Goal: Information Seeking & Learning: Learn about a topic

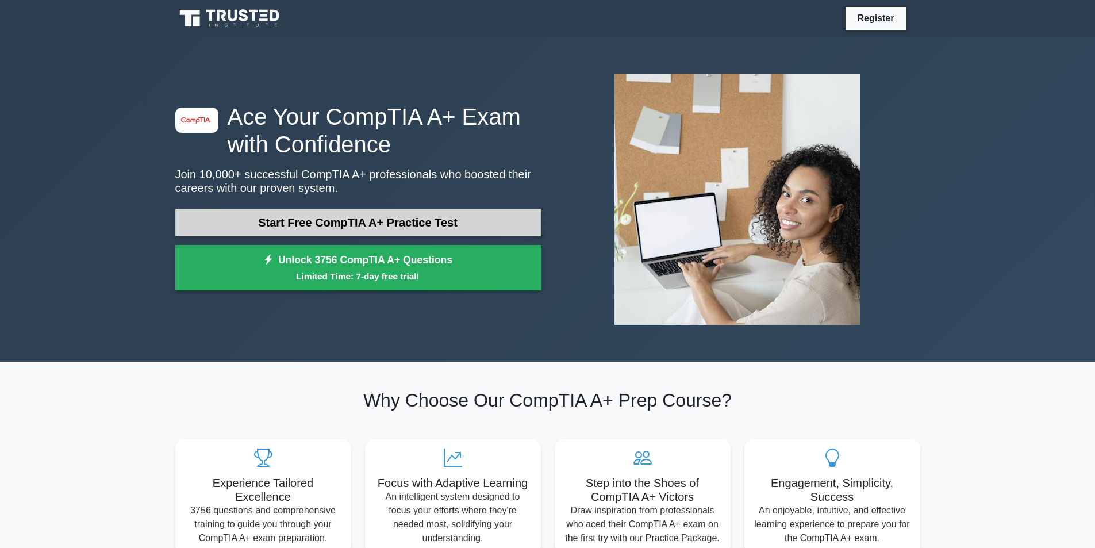
click at [317, 221] on link "Start Free CompTIA A+ Practice Test" at bounding box center [357, 223] width 365 height 28
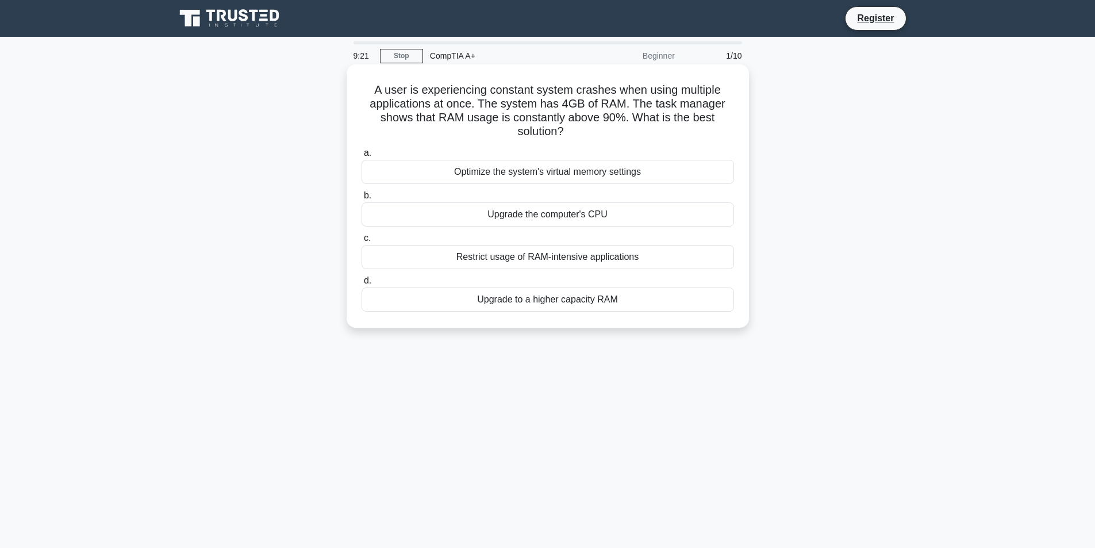
click at [383, 255] on div "Restrict usage of RAM-intensive applications" at bounding box center [547, 257] width 372 height 24
click at [361, 242] on input "c. Restrict usage of RAM-intensive applications" at bounding box center [361, 237] width 0 height 7
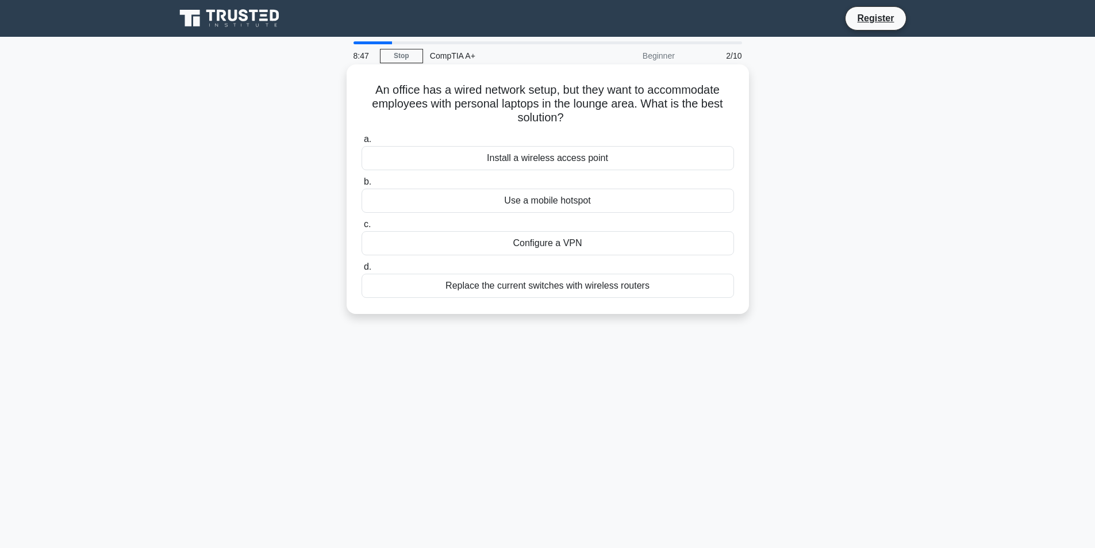
click at [514, 160] on div "Install a wireless access point" at bounding box center [547, 158] width 372 height 24
click at [361, 143] on input "a. Install a wireless access point" at bounding box center [361, 139] width 0 height 7
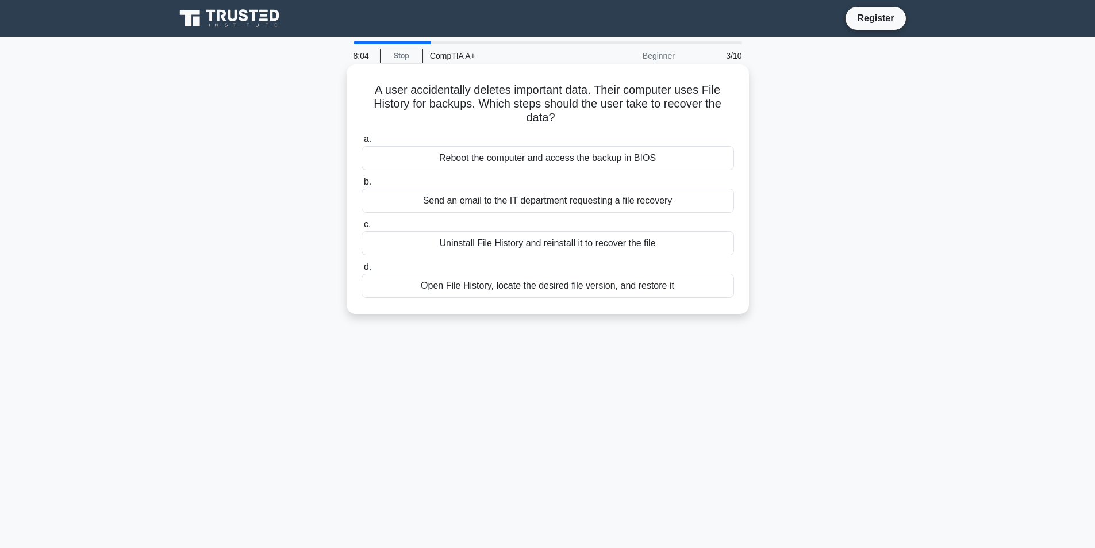
click at [434, 290] on div "Open File History, locate the desired file version, and restore it" at bounding box center [547, 286] width 372 height 24
click at [361, 271] on input "d. Open File History, locate the desired file version, and restore it" at bounding box center [361, 266] width 0 height 7
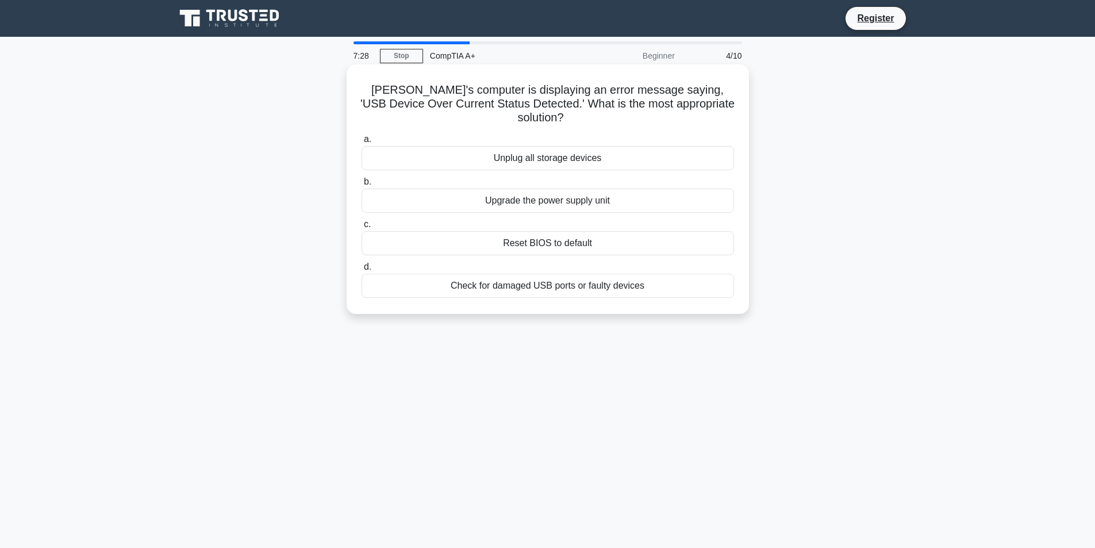
click at [550, 146] on div "Unplug all storage devices" at bounding box center [547, 158] width 372 height 24
click at [361, 143] on input "a. Unplug all storage devices" at bounding box center [361, 139] width 0 height 7
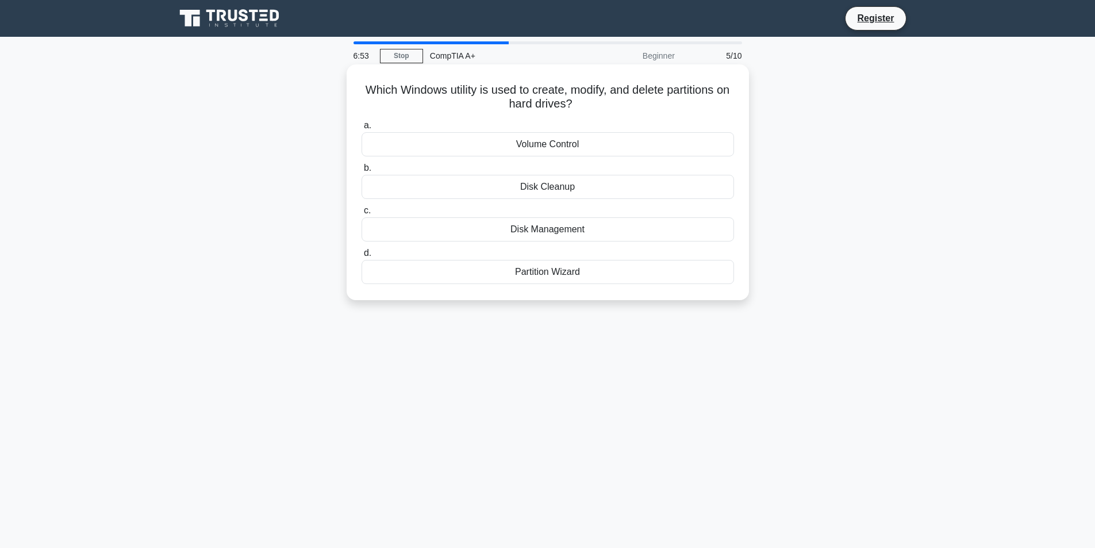
click at [552, 230] on div "Disk Management" at bounding box center [547, 229] width 372 height 24
click at [361, 214] on input "c. Disk Management" at bounding box center [361, 210] width 0 height 7
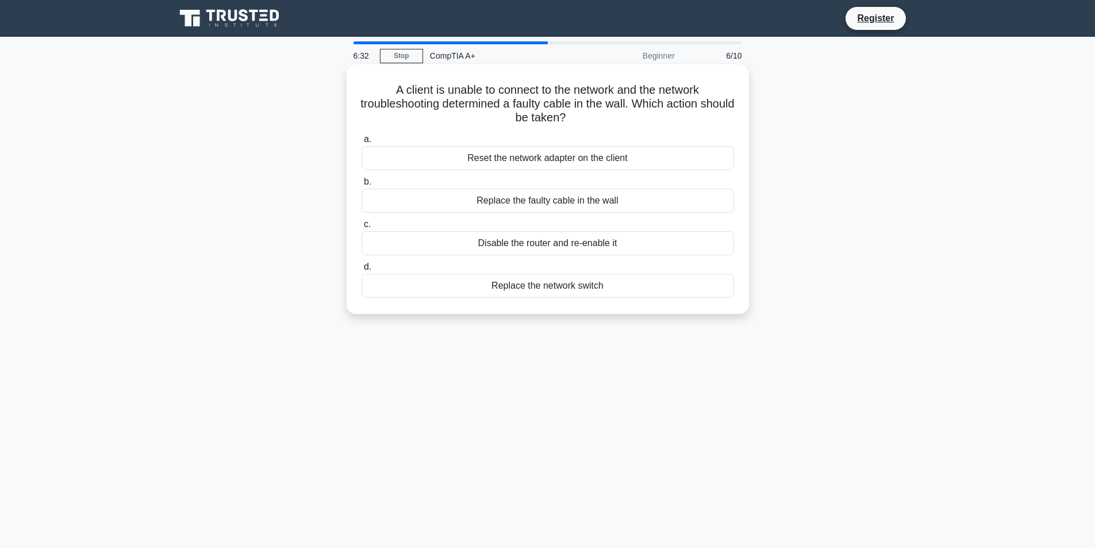
click at [515, 161] on div "Reset the network adapter on the client" at bounding box center [547, 158] width 372 height 24
click at [361, 143] on input "a. Reset the network adapter on the client" at bounding box center [361, 139] width 0 height 7
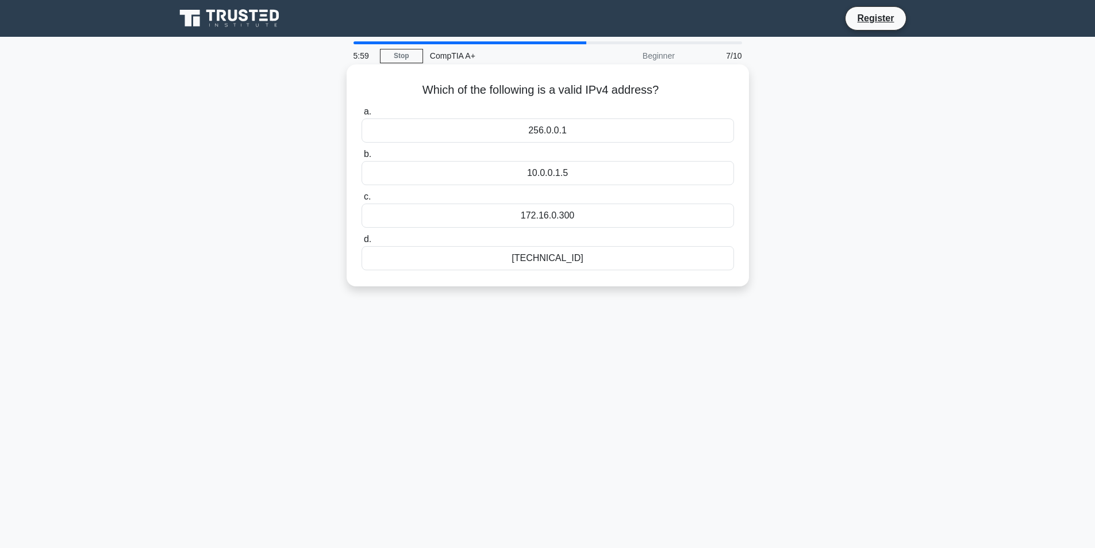
click at [578, 174] on div "10.0.0.1.5" at bounding box center [547, 173] width 372 height 24
click at [361, 158] on input "b. 10.0.0.1.5" at bounding box center [361, 154] width 0 height 7
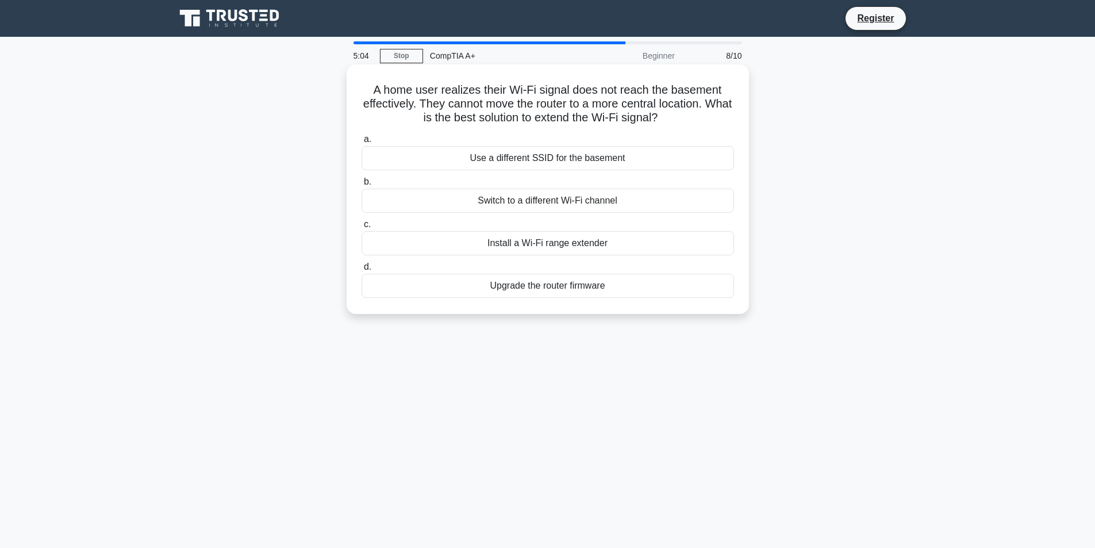
click at [564, 285] on div "Upgrade the router firmware" at bounding box center [547, 286] width 372 height 24
click at [361, 271] on input "d. Upgrade the router firmware" at bounding box center [361, 266] width 0 height 7
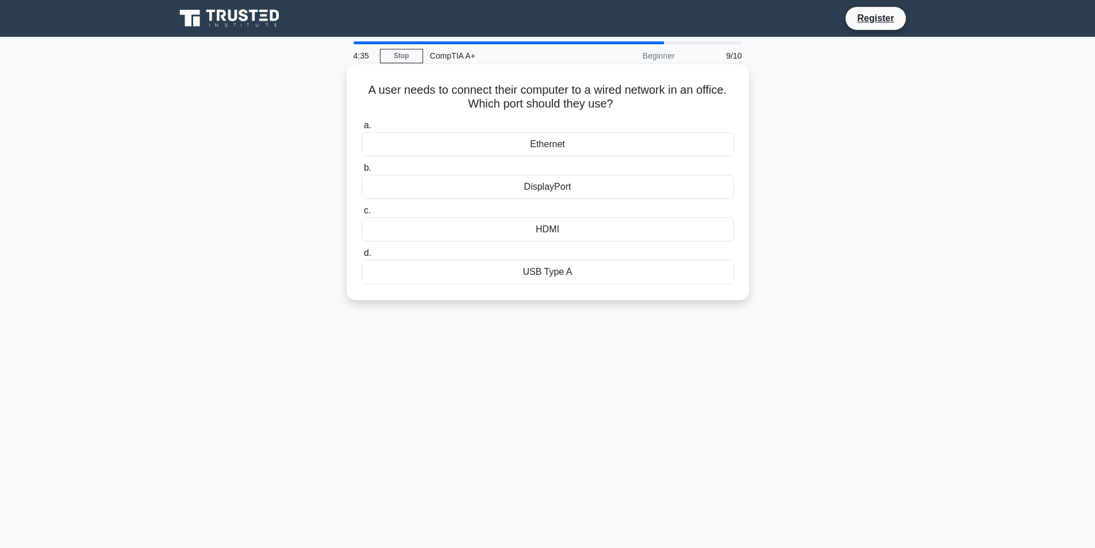
click at [561, 145] on div "Ethernet" at bounding box center [547, 144] width 372 height 24
click at [361, 129] on input "a. Ethernet" at bounding box center [361, 125] width 0 height 7
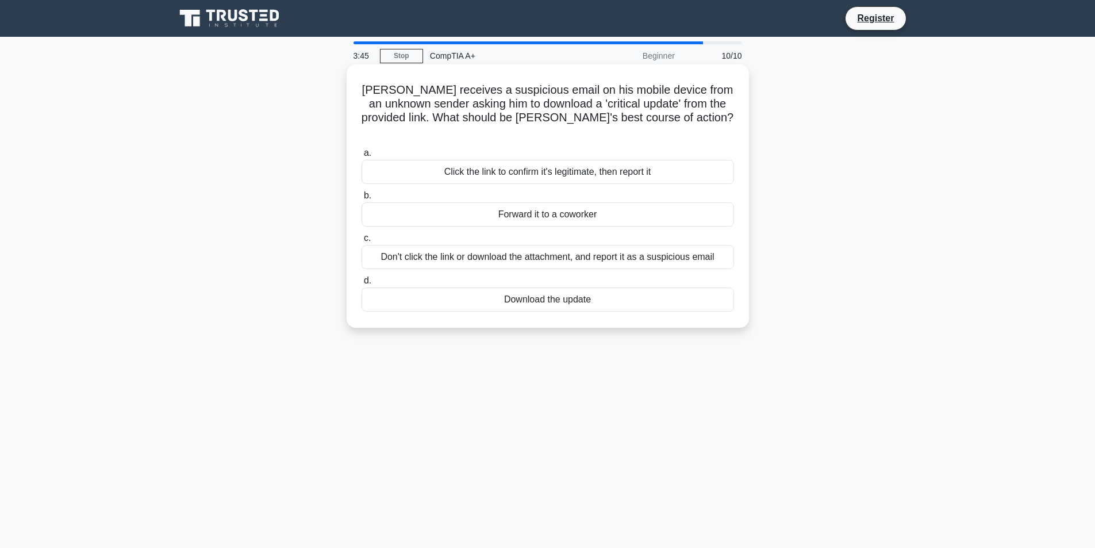
click at [546, 163] on div "Click the link to confirm it's legitimate, then report it" at bounding box center [547, 172] width 372 height 24
click at [361, 157] on input "a. Click the link to confirm it's legitimate, then report it" at bounding box center [361, 152] width 0 height 7
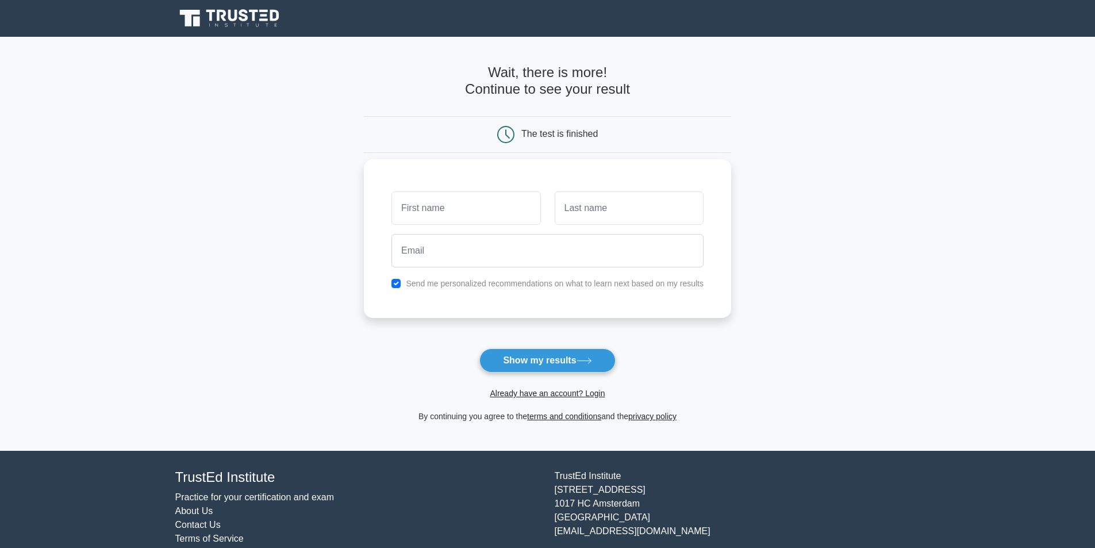
click at [468, 205] on input "text" at bounding box center [465, 207] width 149 height 33
drag, startPoint x: 506, startPoint y: 245, endPoint x: 372, endPoint y: 163, distance: 156.6
click at [425, 156] on form "Wait, there is more! Continue to see your result The test is finished and the" at bounding box center [547, 243] width 367 height 359
click at [552, 359] on button "Show my results" at bounding box center [547, 360] width 136 height 24
click at [423, 207] on input "text" at bounding box center [465, 207] width 149 height 33
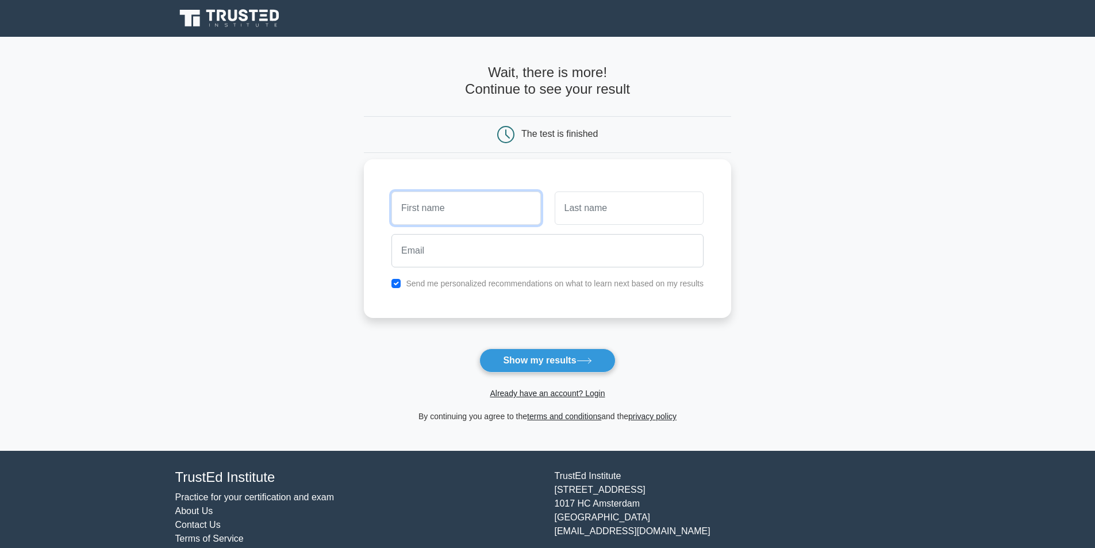
click at [423, 207] on input "text" at bounding box center [465, 207] width 149 height 33
type input "ashfaq"
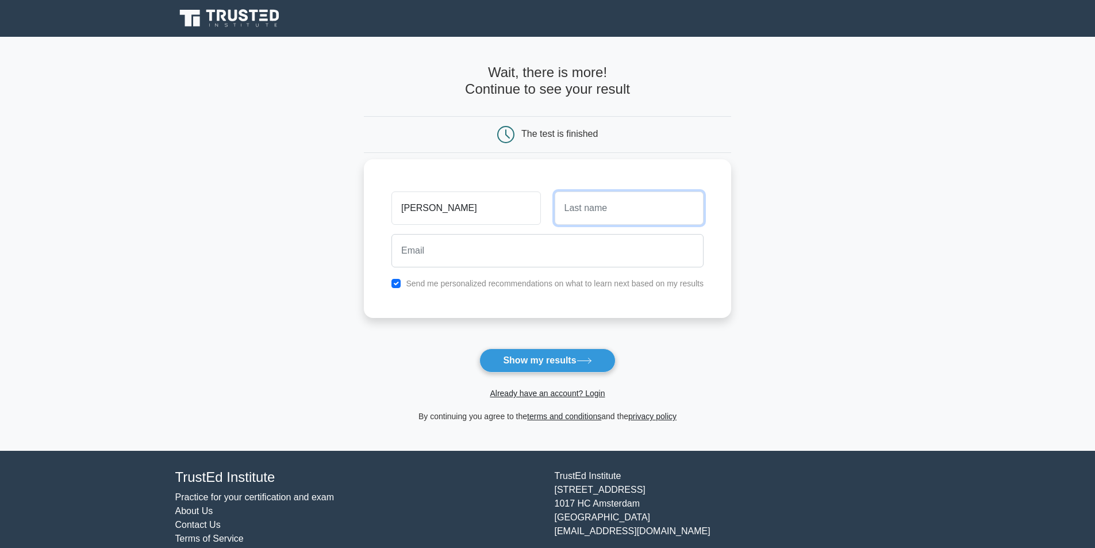
click at [567, 211] on input "text" at bounding box center [629, 207] width 149 height 33
type input "khan"
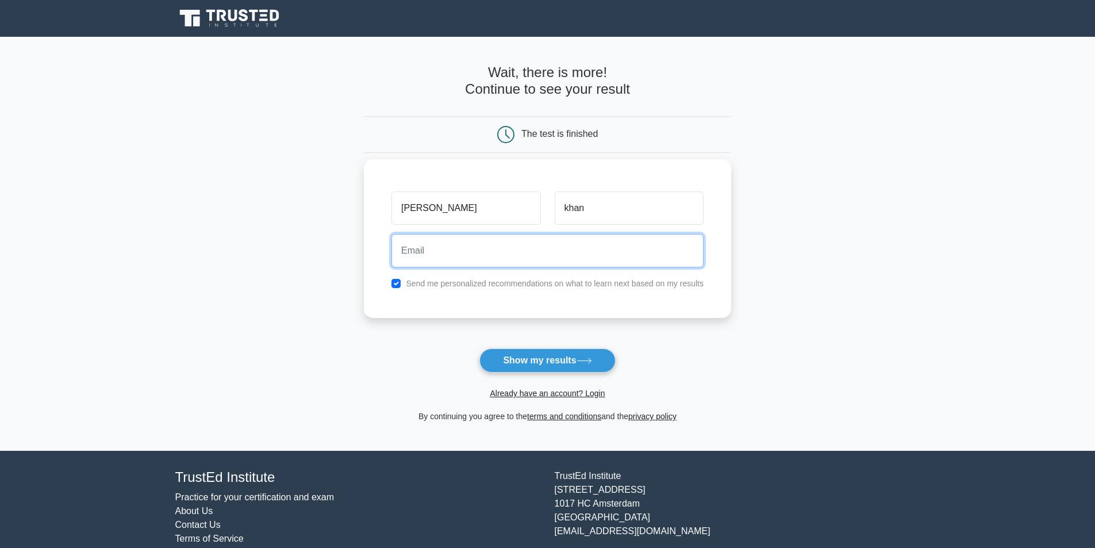
click at [476, 255] on input "email" at bounding box center [547, 250] width 312 height 33
type input "maliik.tayyab@gmail.com"
click at [526, 252] on input "maliik.tayyab@gmail.com" at bounding box center [547, 250] width 312 height 33
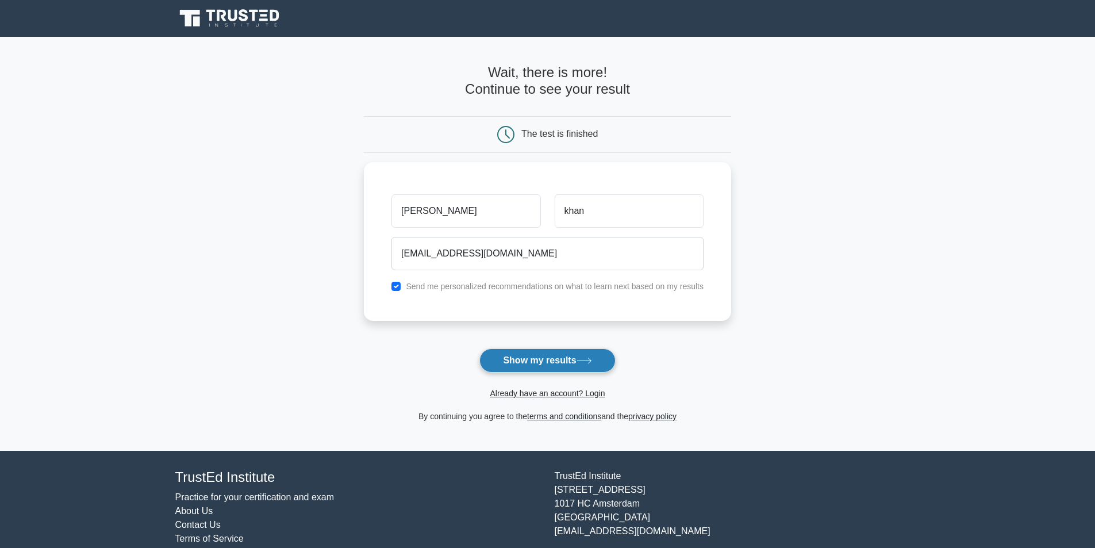
click at [545, 361] on button "Show my results" at bounding box center [547, 360] width 136 height 24
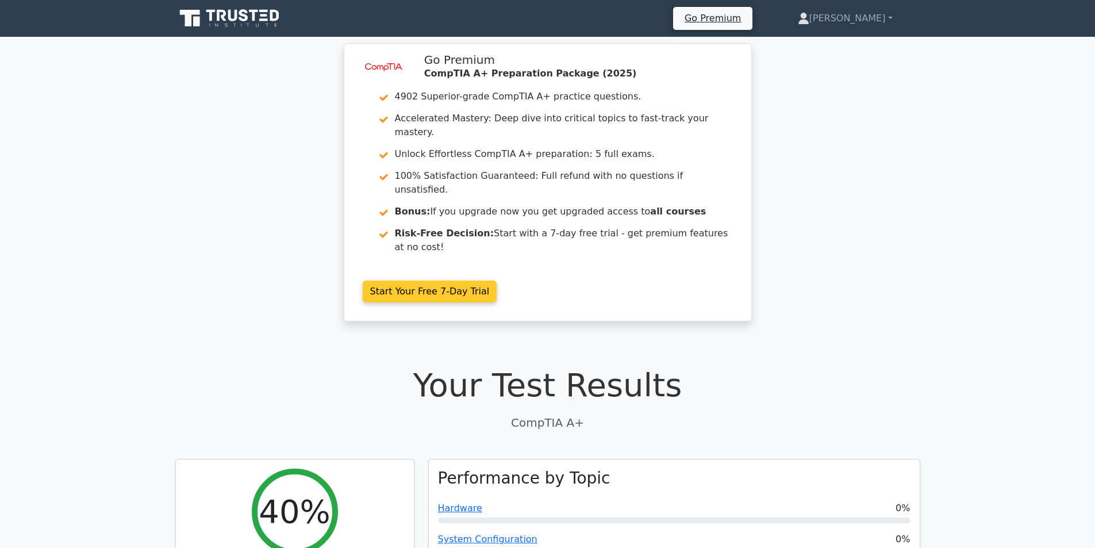
click at [422, 280] on link "Start Your Free 7-Day Trial" at bounding box center [430, 291] width 134 height 22
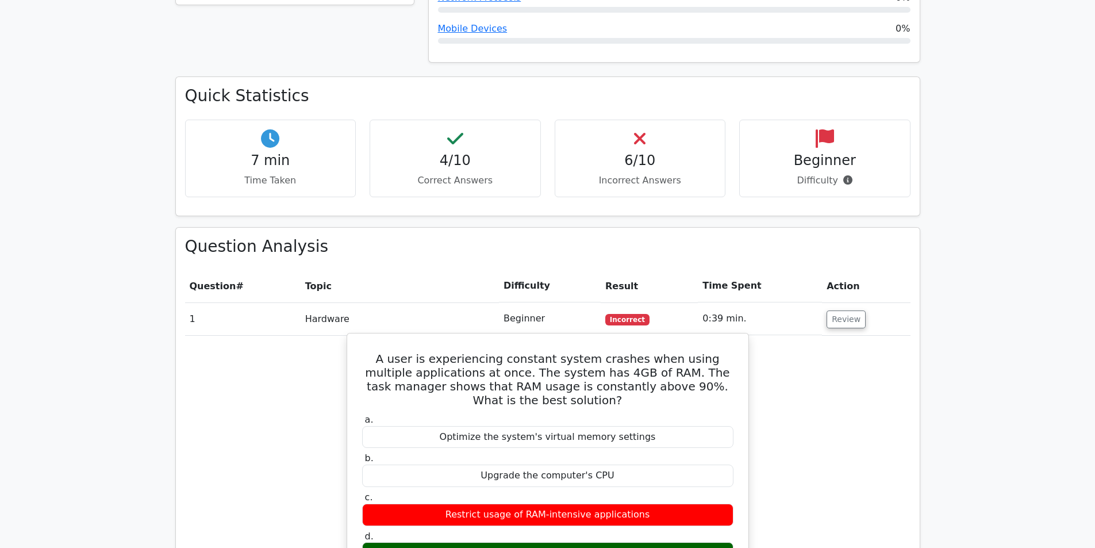
scroll to position [632, 0]
